Goal: Task Accomplishment & Management: Manage account settings

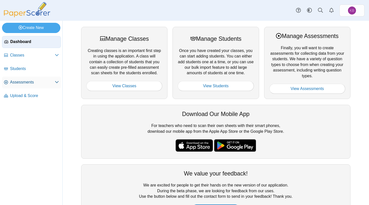
click at [24, 84] on span "Assessments" at bounding box center [32, 83] width 45 height 6
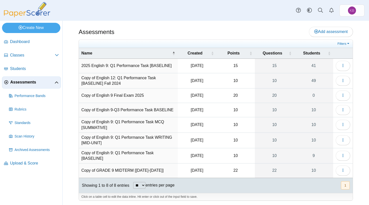
click at [158, 123] on td "Copy of English 9: Q1 Performance Task MCQ [SUMMATIVE]" at bounding box center [128, 125] width 99 height 16
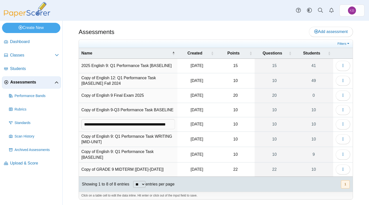
scroll to position [0, 21]
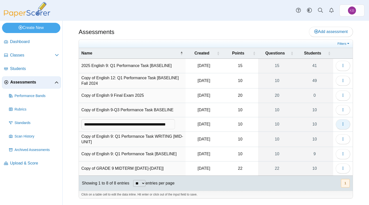
click at [341, 126] on span "button" at bounding box center [343, 124] width 4 height 4
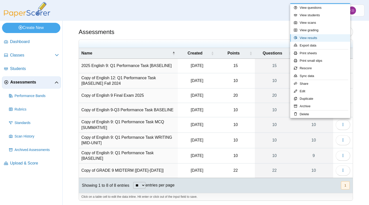
click at [317, 38] on link "View results" at bounding box center [320, 38] width 60 height 8
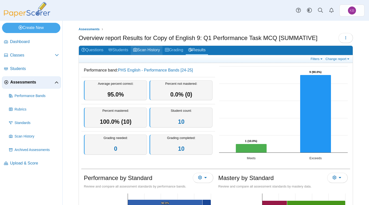
click at [151, 49] on link "Scan History" at bounding box center [147, 50] width 32 height 9
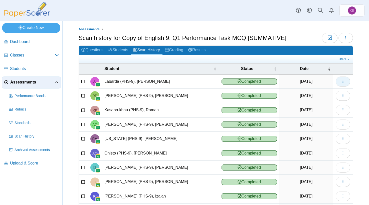
click at [341, 83] on icon "button" at bounding box center [343, 81] width 4 height 4
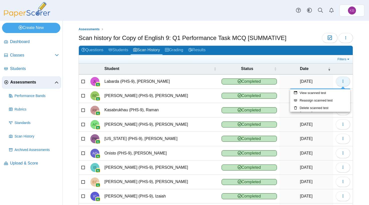
click at [340, 83] on button "button" at bounding box center [343, 82] width 15 height 10
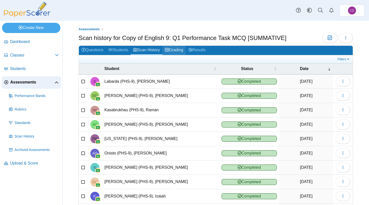
click at [182, 51] on link "Grading" at bounding box center [173, 50] width 23 height 9
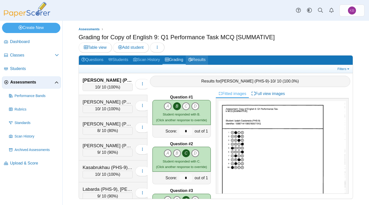
click at [205, 59] on link "Results" at bounding box center [197, 60] width 22 height 9
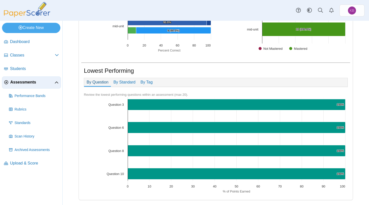
scroll to position [150, 0]
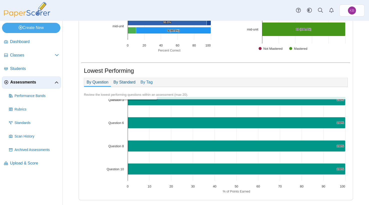
click at [123, 83] on link "By Standard" at bounding box center [124, 82] width 27 height 9
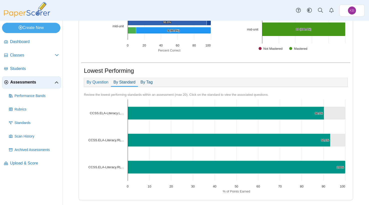
click at [149, 83] on link "By Tag" at bounding box center [146, 82] width 17 height 9
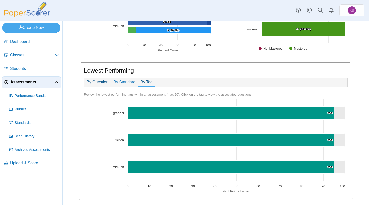
click at [95, 84] on link "By Question" at bounding box center [97, 82] width 27 height 9
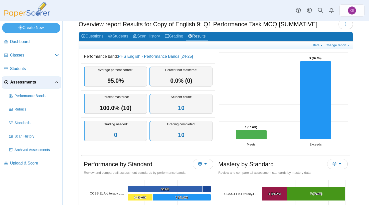
scroll to position [0, 0]
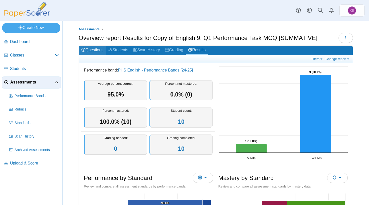
click at [94, 49] on link "Questions" at bounding box center [92, 50] width 27 height 9
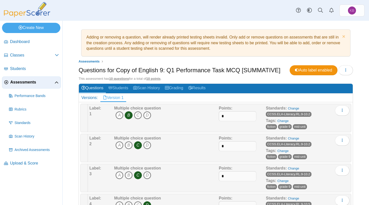
click at [24, 84] on span "Assessments" at bounding box center [32, 83] width 44 height 6
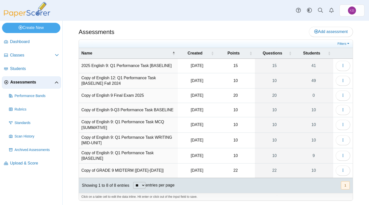
click at [153, 122] on td "Copy of English 9: Q1 Performance Task MCQ [SUMMATIVE]" at bounding box center [128, 125] width 99 height 16
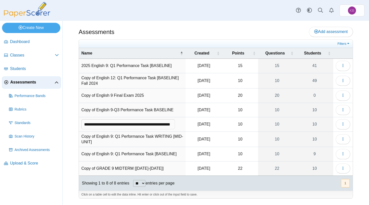
scroll to position [0, 27]
type input "**********"
click at [172, 140] on td "Copy of English 9: Q1 Performance Task WRITING [MID-UNIT]" at bounding box center [132, 140] width 107 height 16
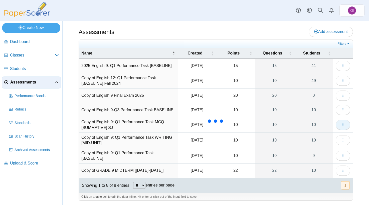
click at [345, 126] on button "button" at bounding box center [343, 125] width 15 height 10
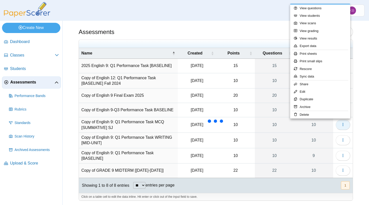
click at [345, 126] on button "button" at bounding box center [343, 125] width 15 height 10
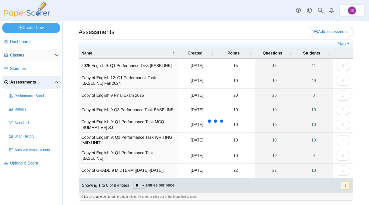
click at [21, 56] on span "Classes" at bounding box center [32, 56] width 45 height 6
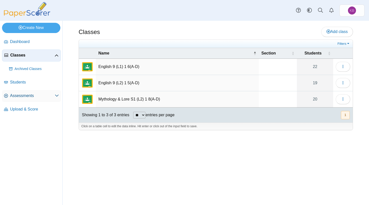
click at [34, 96] on span "Assessments" at bounding box center [32, 96] width 45 height 6
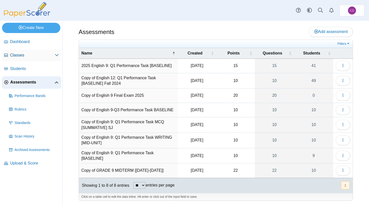
click at [25, 55] on span "Classes" at bounding box center [32, 56] width 45 height 6
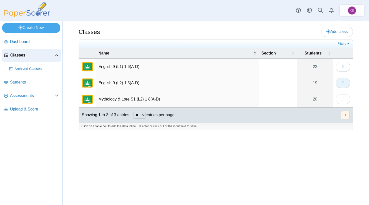
click at [340, 84] on button "button" at bounding box center [343, 83] width 15 height 10
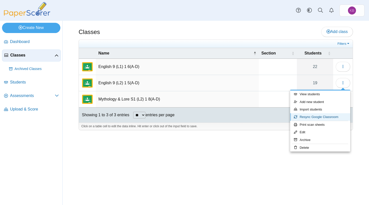
click at [325, 118] on link "Resync Google Classroom" at bounding box center [320, 117] width 60 height 8
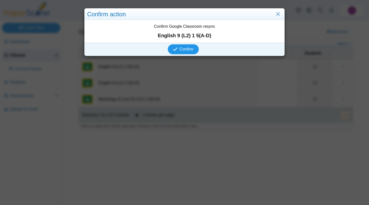
click at [188, 51] on span "Confirm" at bounding box center [186, 49] width 14 height 4
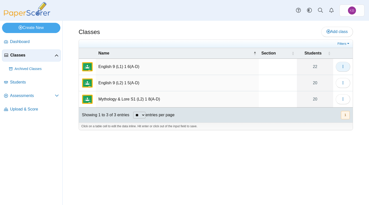
click at [346, 69] on button "button" at bounding box center [343, 67] width 15 height 10
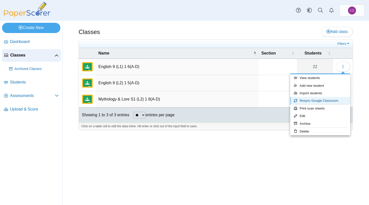
click at [325, 101] on link "Resync Google Classroom" at bounding box center [320, 101] width 60 height 8
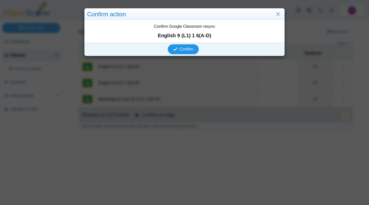
click at [192, 50] on span "Confirm" at bounding box center [186, 49] width 14 height 4
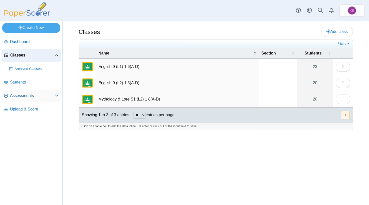
click at [20, 95] on span "Assessments" at bounding box center [32, 96] width 45 height 6
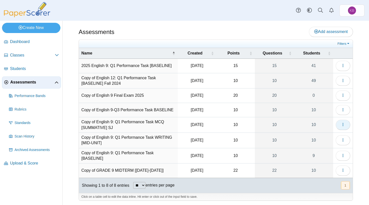
click at [344, 125] on icon "button" at bounding box center [343, 125] width 4 height 4
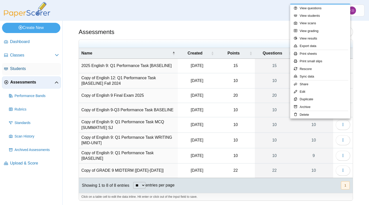
click at [22, 69] on span "Students" at bounding box center [34, 69] width 49 height 6
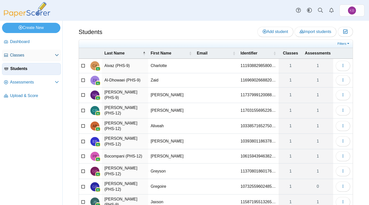
click at [22, 55] on span "Classes" at bounding box center [32, 56] width 45 height 6
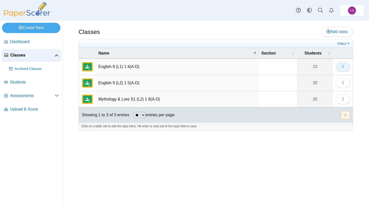
click at [344, 67] on icon "button" at bounding box center [343, 67] width 4 height 4
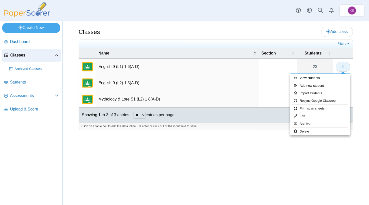
click at [344, 67] on icon "button" at bounding box center [343, 67] width 4 height 4
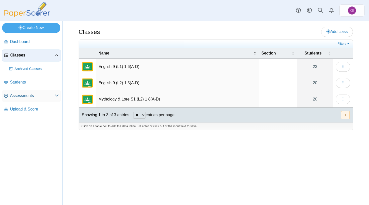
click at [20, 96] on span "Assessments" at bounding box center [32, 96] width 45 height 6
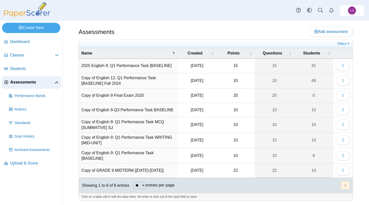
scroll to position [1, 0]
click at [346, 123] on button "button" at bounding box center [343, 124] width 15 height 10
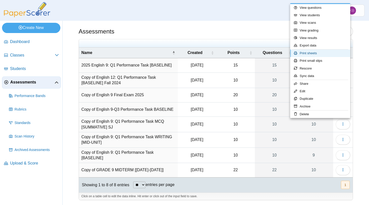
click at [321, 55] on link "Print sheets" at bounding box center [320, 54] width 60 height 8
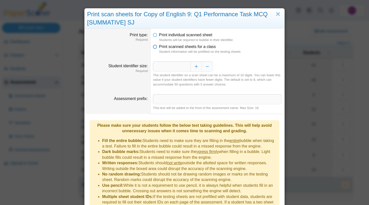
click at [155, 48] on icon at bounding box center [155, 46] width 4 height 4
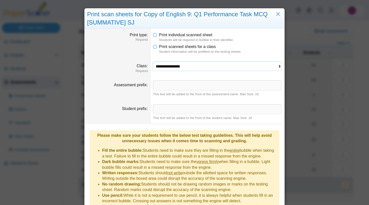
click at [167, 66] on select "**********" at bounding box center [217, 67] width 129 height 10
click at [153, 62] on select "**********" at bounding box center [217, 67] width 129 height 10
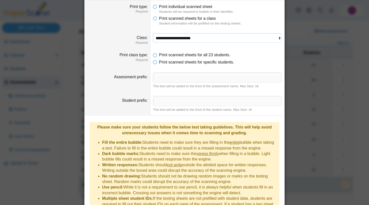
scroll to position [58, 0]
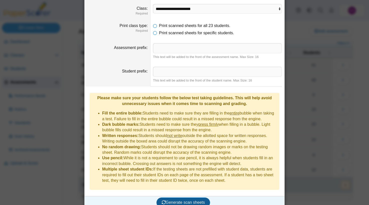
click at [176, 200] on span "Generate scan sheets" at bounding box center [183, 202] width 43 height 4
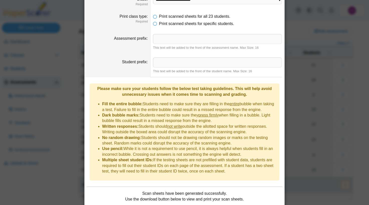
scroll to position [98, 0]
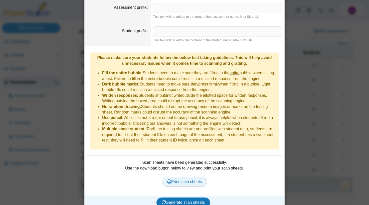
click at [179, 180] on span "Print scan sheets" at bounding box center [184, 182] width 35 height 4
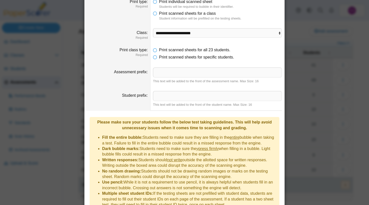
scroll to position [0, 0]
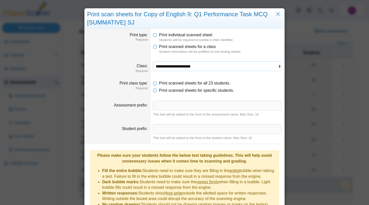
click at [190, 69] on select "**********" at bounding box center [217, 67] width 129 height 10
select select "**********"
click at [153, 62] on select "**********" at bounding box center [217, 67] width 129 height 10
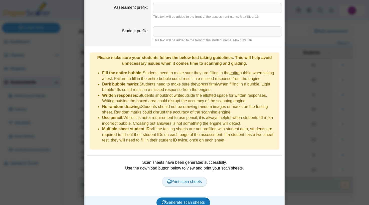
click at [180, 180] on span "Print scan sheets" at bounding box center [184, 182] width 35 height 4
click at [191, 198] on button "Generate scan sheets" at bounding box center [183, 203] width 54 height 10
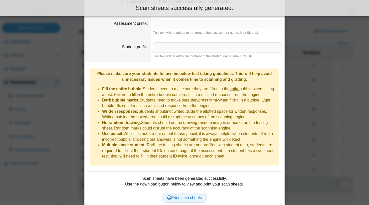
click at [191, 196] on span "Print scan sheets" at bounding box center [184, 198] width 35 height 4
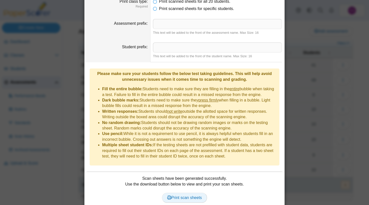
scroll to position [0, 0]
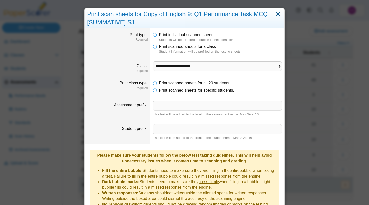
click at [277, 14] on link "Close" at bounding box center [278, 14] width 8 height 9
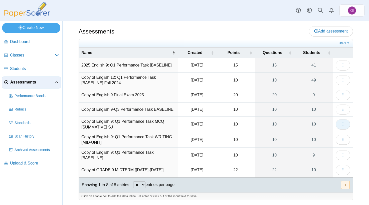
click at [340, 125] on button "button" at bounding box center [343, 124] width 15 height 10
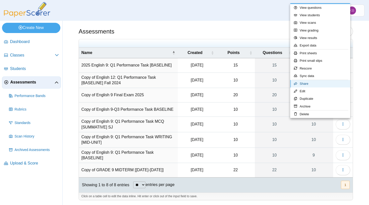
click at [323, 85] on link "Share" at bounding box center [320, 84] width 60 height 8
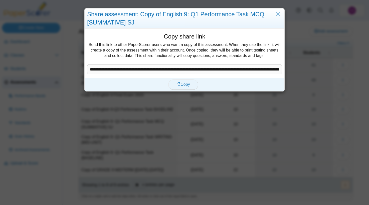
click at [181, 86] on span "Copy" at bounding box center [182, 84] width 13 height 4
type textarea "**********"
click at [187, 85] on span "Copy" at bounding box center [182, 84] width 13 height 4
click at [279, 12] on link "Close" at bounding box center [278, 14] width 8 height 9
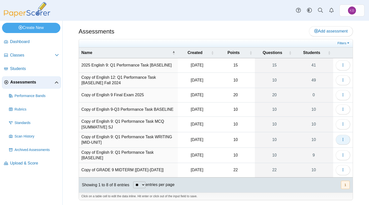
click at [340, 142] on button "button" at bounding box center [343, 140] width 15 height 10
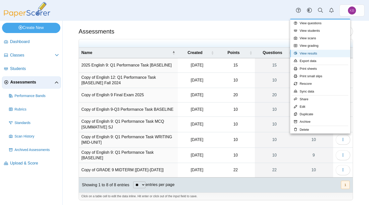
click at [333, 52] on link "View results" at bounding box center [320, 54] width 60 height 8
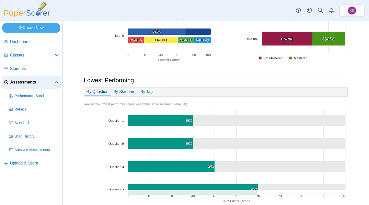
scroll to position [355, 0]
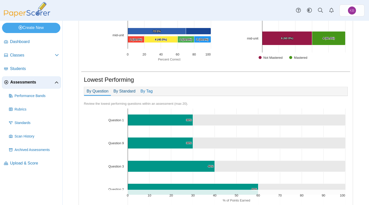
click at [127, 90] on link "By Standard" at bounding box center [124, 91] width 27 height 9
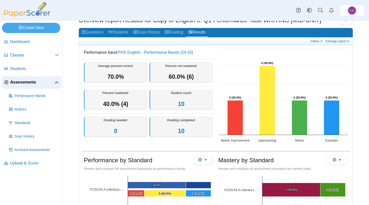
scroll to position [0, 0]
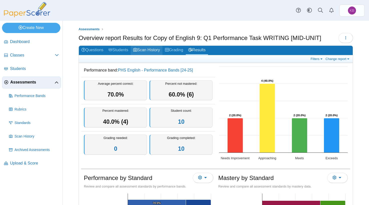
click at [151, 50] on link "Scan History" at bounding box center [147, 50] width 32 height 9
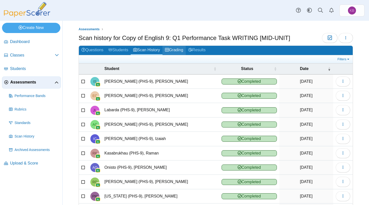
click at [181, 51] on link "Grading" at bounding box center [173, 50] width 23 height 9
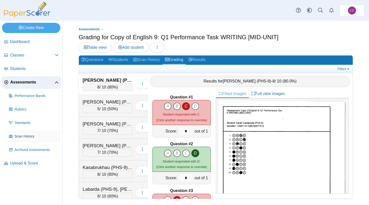
click at [22, 135] on span "Scan History" at bounding box center [37, 136] width 44 height 5
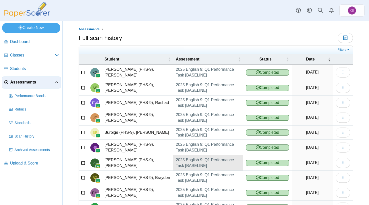
scroll to position [28, 0]
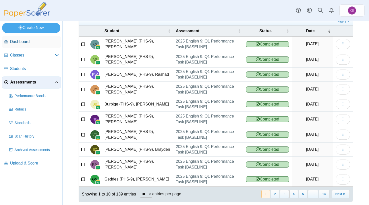
click at [24, 39] on span "Dashboard" at bounding box center [34, 42] width 49 height 6
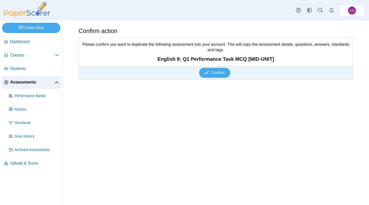
drag, startPoint x: 275, startPoint y: 60, endPoint x: 176, endPoint y: 52, distance: 98.4
click at [176, 52] on div "Please confirm you want to duplicate the following assessment into your account…" at bounding box center [216, 52] width 274 height 28
click at [161, 59] on strong "English 9: Q1 Performance Task MCQ [MID-UNIT]" at bounding box center [215, 59] width 269 height 7
click at [22, 82] on span "Assessments" at bounding box center [32, 83] width 44 height 6
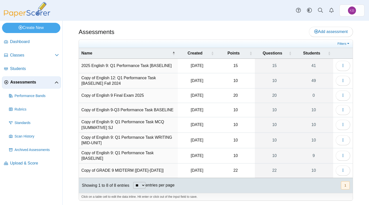
click at [144, 122] on td "Copy of English 9: Q1 Performance Task MCQ [SUMMATIVE] SJ" at bounding box center [128, 125] width 99 height 16
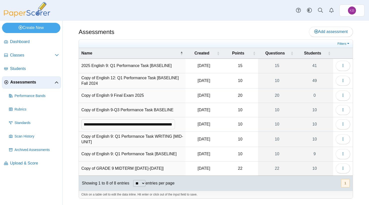
scroll to position [0, 32]
type input "**********"
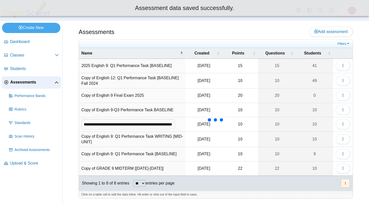
scroll to position [0, 0]
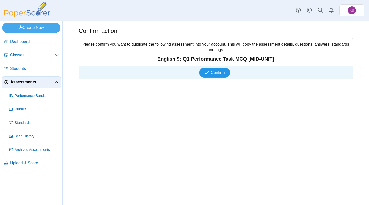
click at [213, 72] on span "Confirm" at bounding box center [218, 73] width 14 height 4
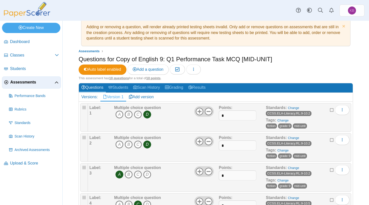
scroll to position [11, 0]
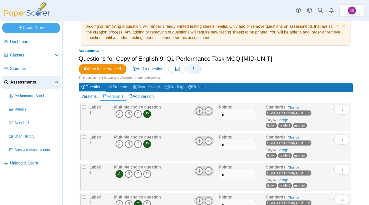
click at [195, 70] on icon "button" at bounding box center [193, 69] width 4 height 4
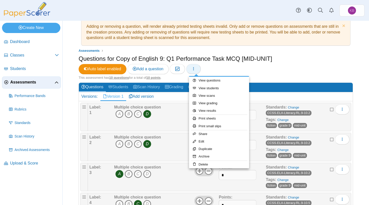
click at [195, 70] on icon "button" at bounding box center [193, 69] width 4 height 4
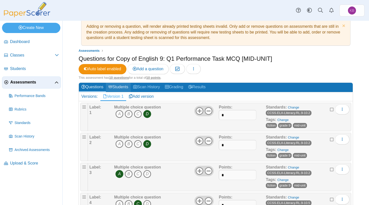
click at [117, 86] on link "Students" at bounding box center [118, 87] width 25 height 9
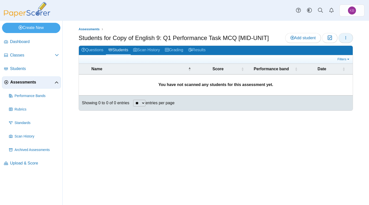
click at [346, 37] on use "button" at bounding box center [345, 37] width 1 height 3
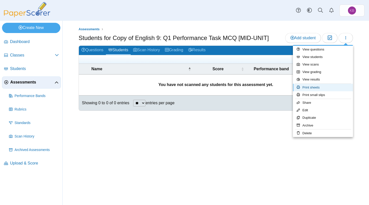
click at [327, 87] on link "Print sheets" at bounding box center [323, 88] width 60 height 8
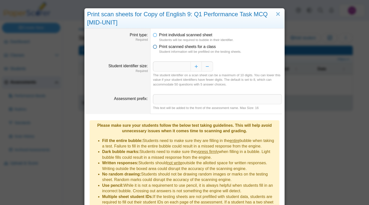
click at [156, 47] on icon at bounding box center [155, 46] width 4 height 4
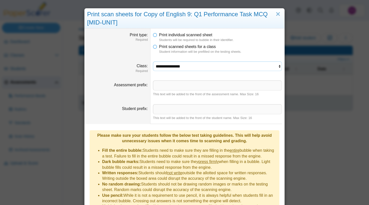
click at [168, 66] on select "**********" at bounding box center [217, 67] width 129 height 10
click at [153, 62] on select "**********" at bounding box center [217, 67] width 129 height 10
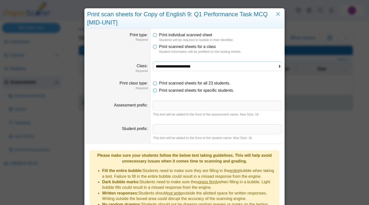
scroll to position [58, 0]
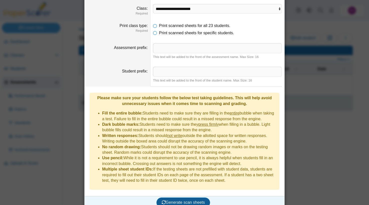
click at [185, 200] on span "Generate scan sheets" at bounding box center [183, 202] width 43 height 4
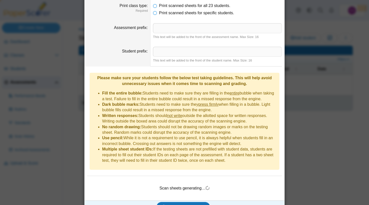
scroll to position [82, 0]
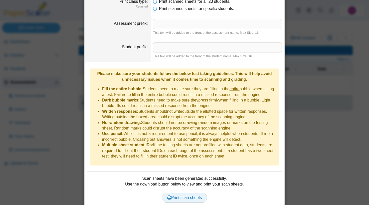
click at [185, 196] on span "Print scan sheets" at bounding box center [184, 198] width 35 height 4
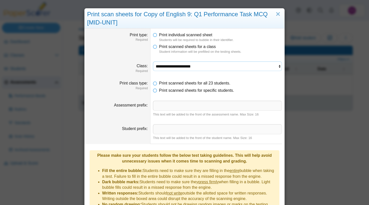
click at [175, 68] on select "**********" at bounding box center [217, 67] width 129 height 10
select select "**********"
click at [153, 62] on select "**********" at bounding box center [217, 67] width 129 height 10
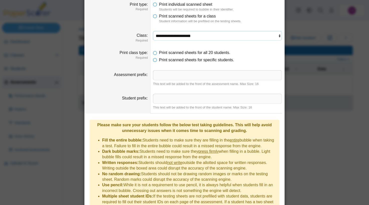
scroll to position [98, 0]
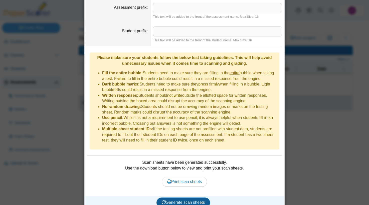
click at [182, 200] on span "Generate scan sheets" at bounding box center [183, 202] width 43 height 4
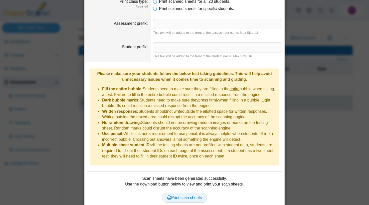
click at [190, 196] on span "Print scan sheets" at bounding box center [184, 198] width 35 height 4
